Goal: Task Accomplishment & Management: Manage account settings

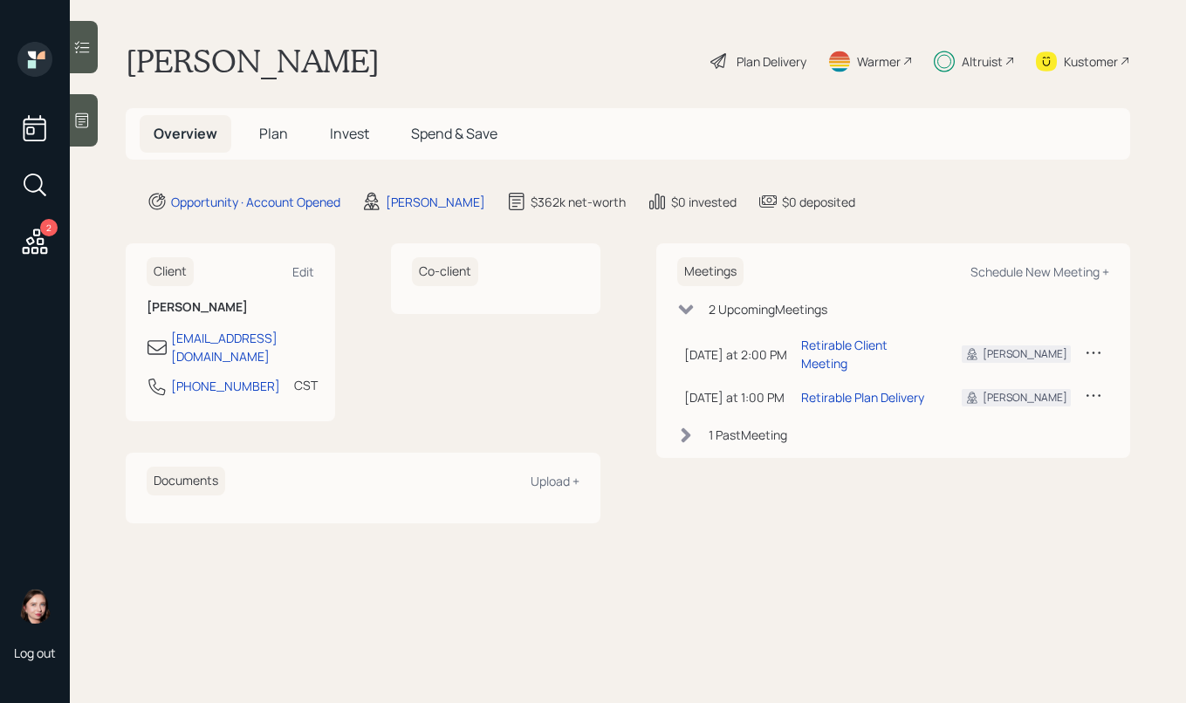
click at [280, 136] on span "Plan" at bounding box center [273, 133] width 29 height 19
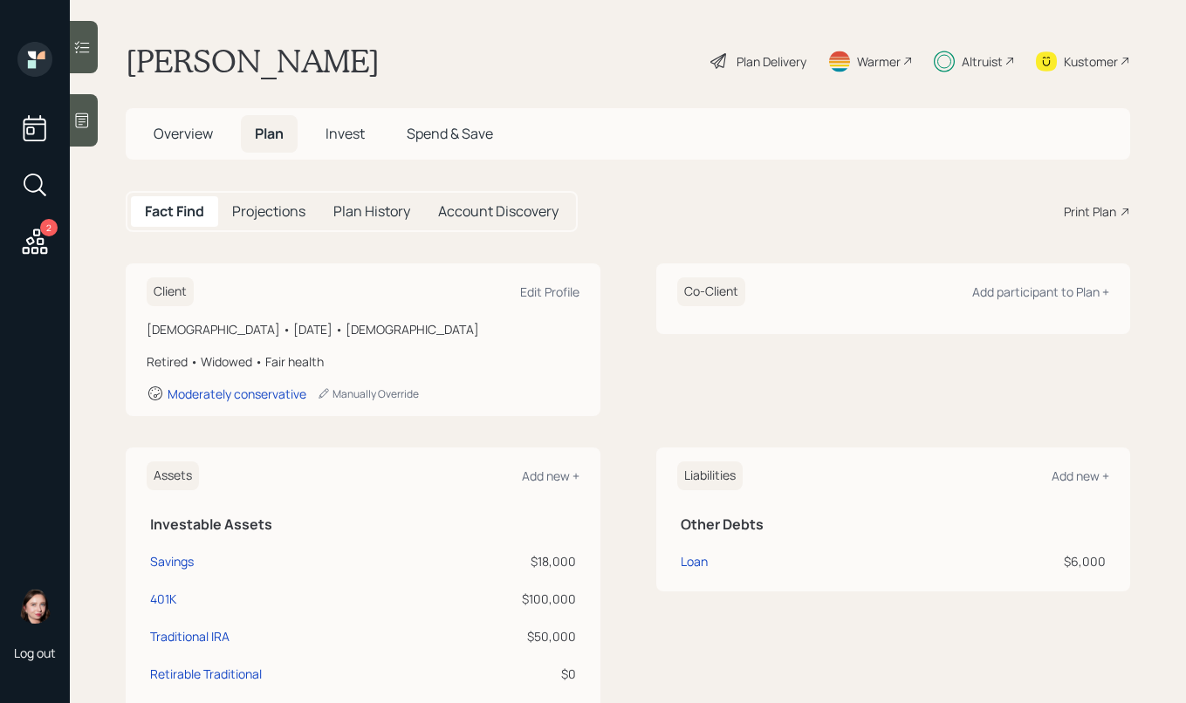
drag, startPoint x: 339, startPoint y: 140, endPoint x: 339, endPoint y: 150, distance: 9.6
click at [339, 147] on h5 "Invest" at bounding box center [344, 134] width 67 height 38
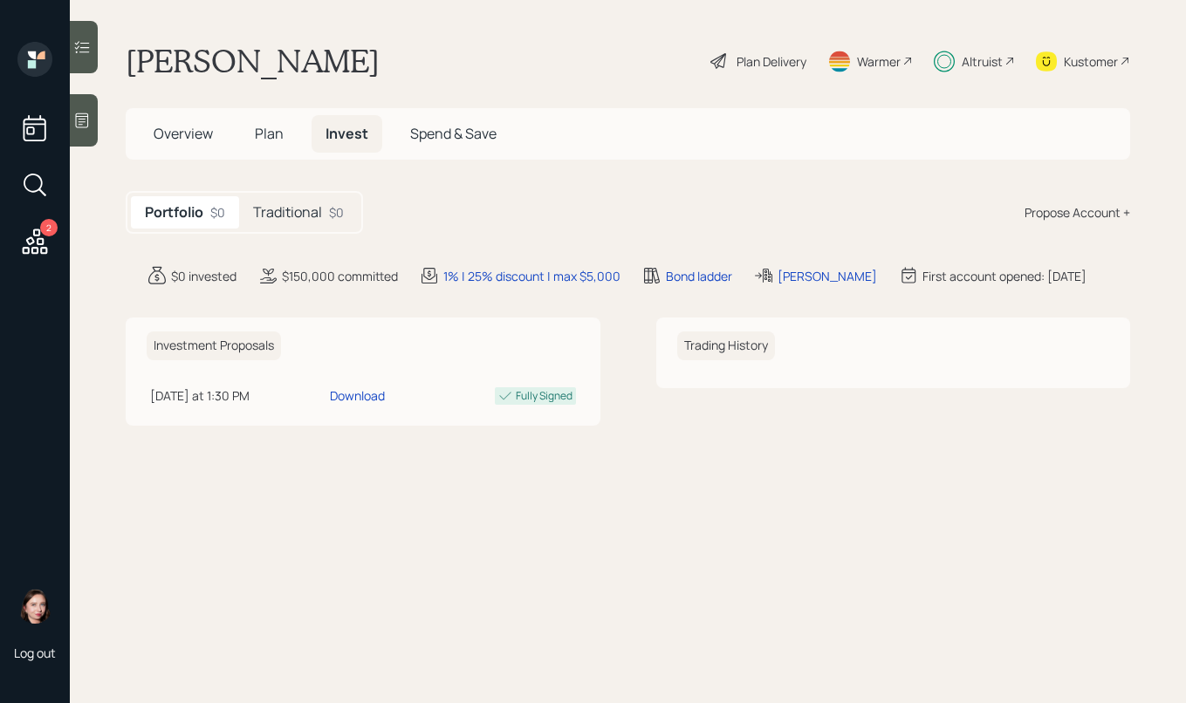
click at [278, 212] on h5 "Traditional" at bounding box center [287, 212] width 69 height 17
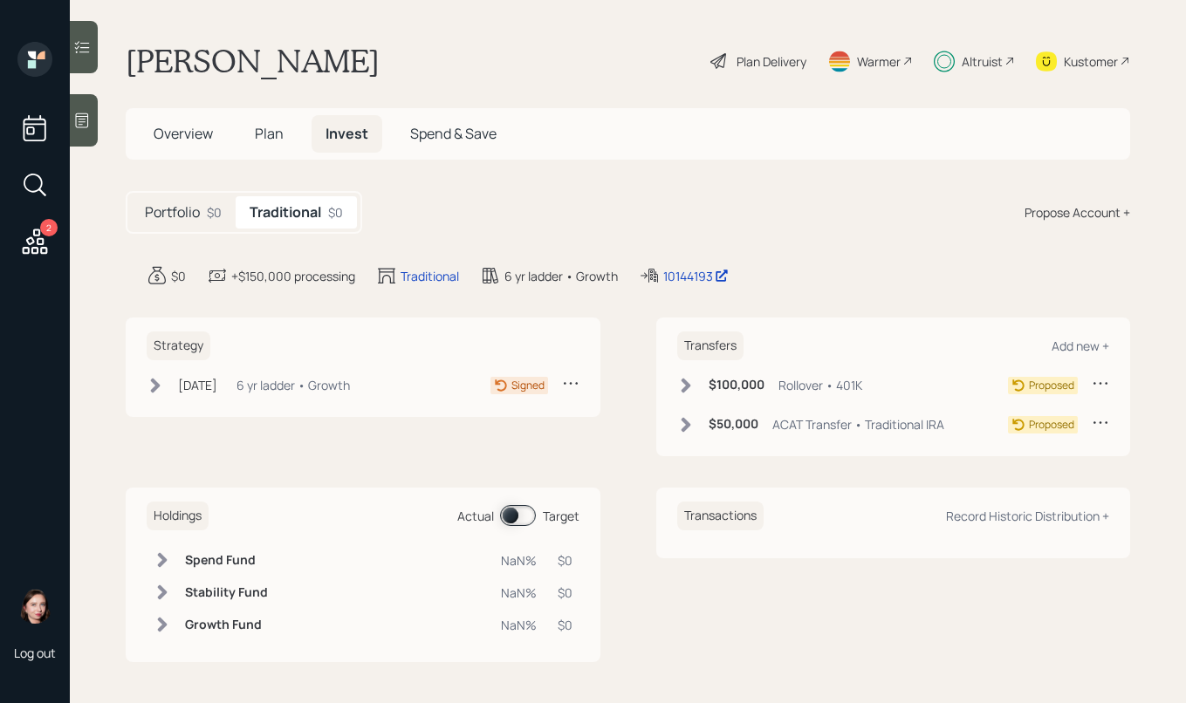
click at [681, 387] on icon at bounding box center [686, 385] width 10 height 15
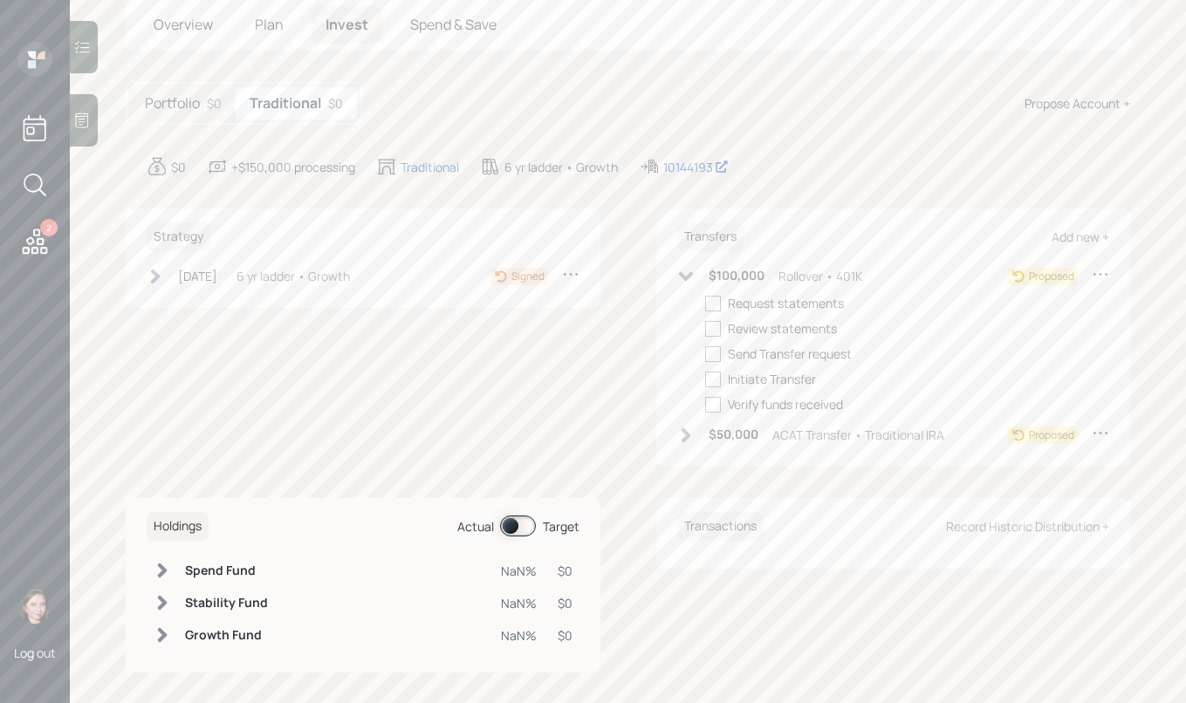
scroll to position [120, 0]
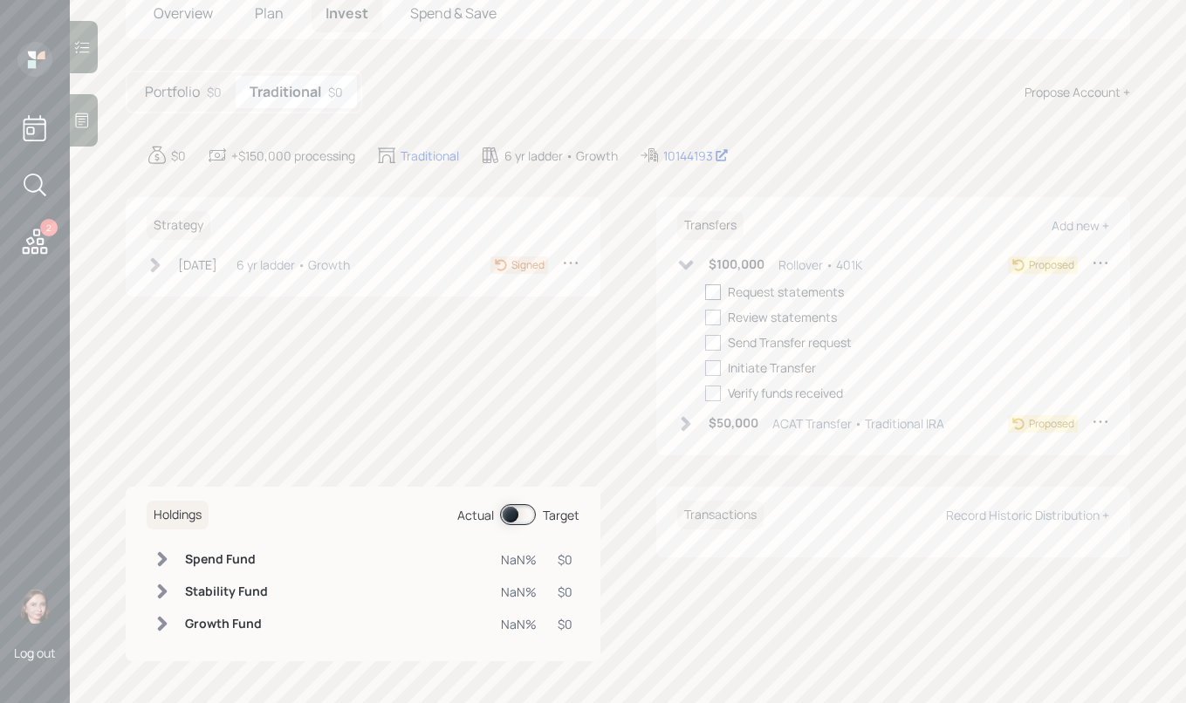
click at [713, 290] on div at bounding box center [713, 292] width 16 height 16
click at [705, 291] on input "checkbox" at bounding box center [704, 291] width 1 height 1
checkbox input "true"
click at [684, 424] on icon at bounding box center [685, 423] width 17 height 17
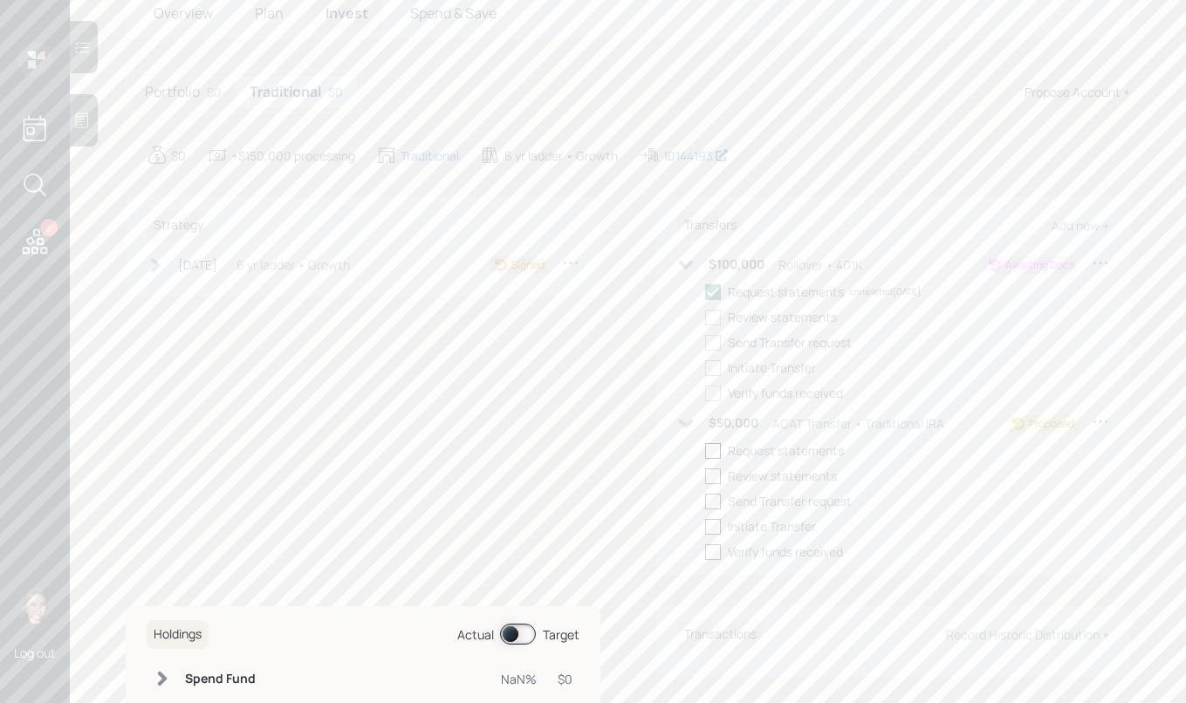
click at [708, 451] on div at bounding box center [713, 451] width 16 height 16
click at [705, 451] on input "checkbox" at bounding box center [704, 450] width 1 height 1
checkbox input "true"
